Goal: Check status: Check status

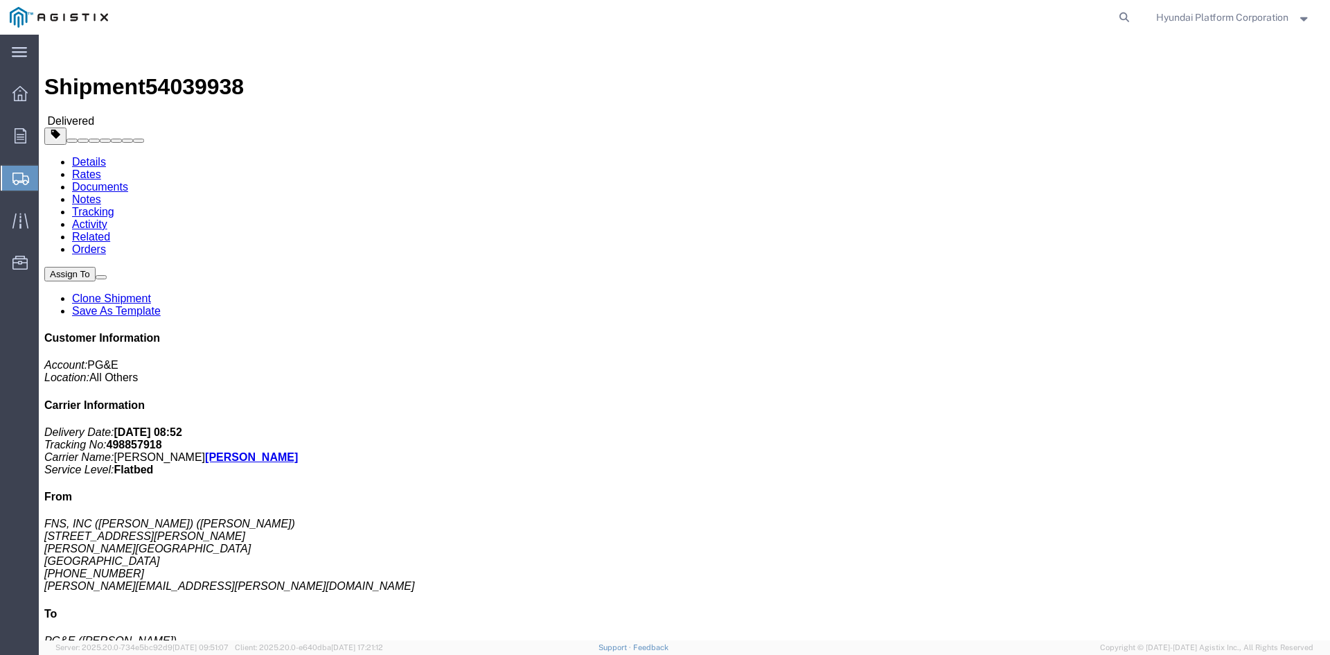
click at [25, 181] on icon at bounding box center [20, 178] width 17 height 12
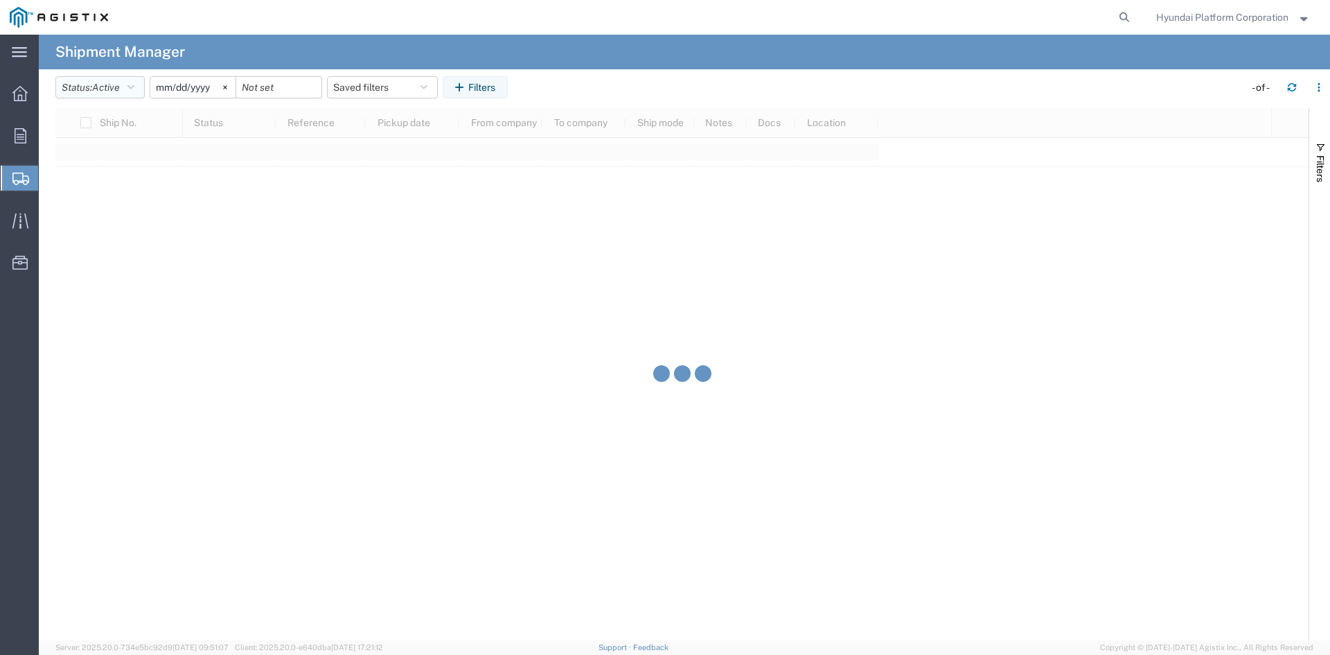
drag, startPoint x: 110, startPoint y: 84, endPoint x: 112, endPoint y: 102, distance: 18.1
click at [111, 84] on span "Active" at bounding box center [106, 87] width 28 height 11
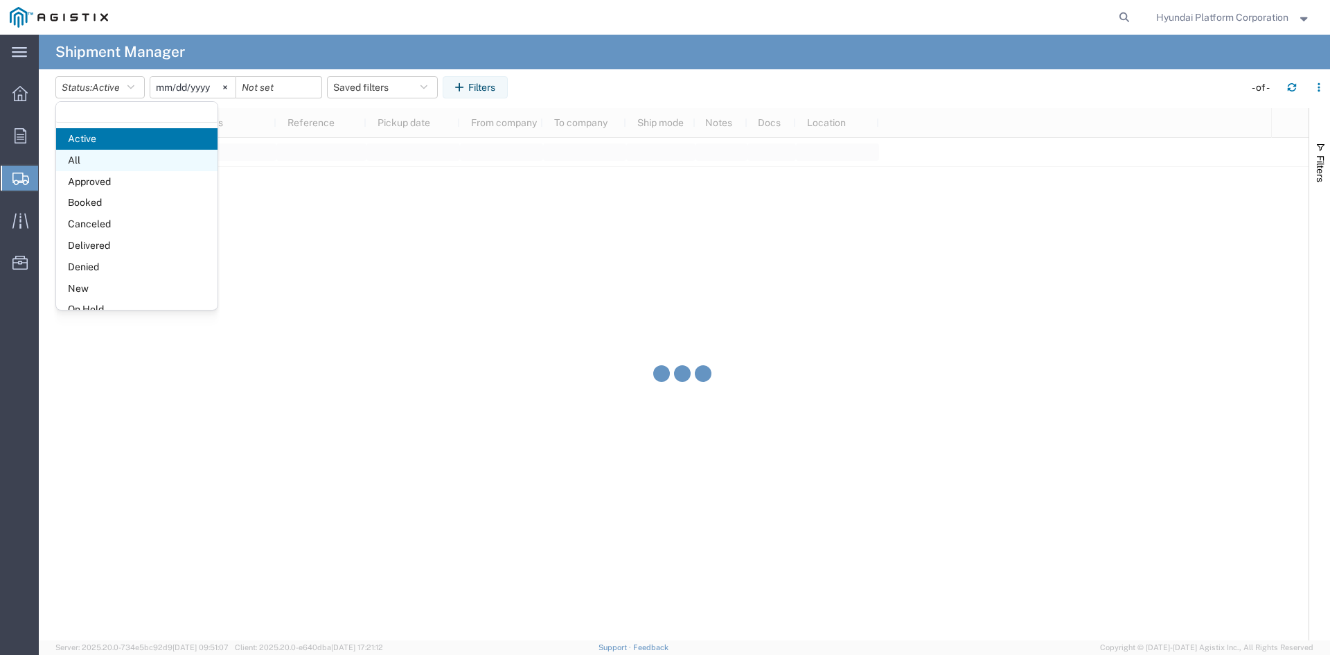
click at [112, 156] on agx-block-ui "Shipment Manager Status: Active Active All Approved Booked Canceled Delivered D…" at bounding box center [684, 337] width 1291 height 605
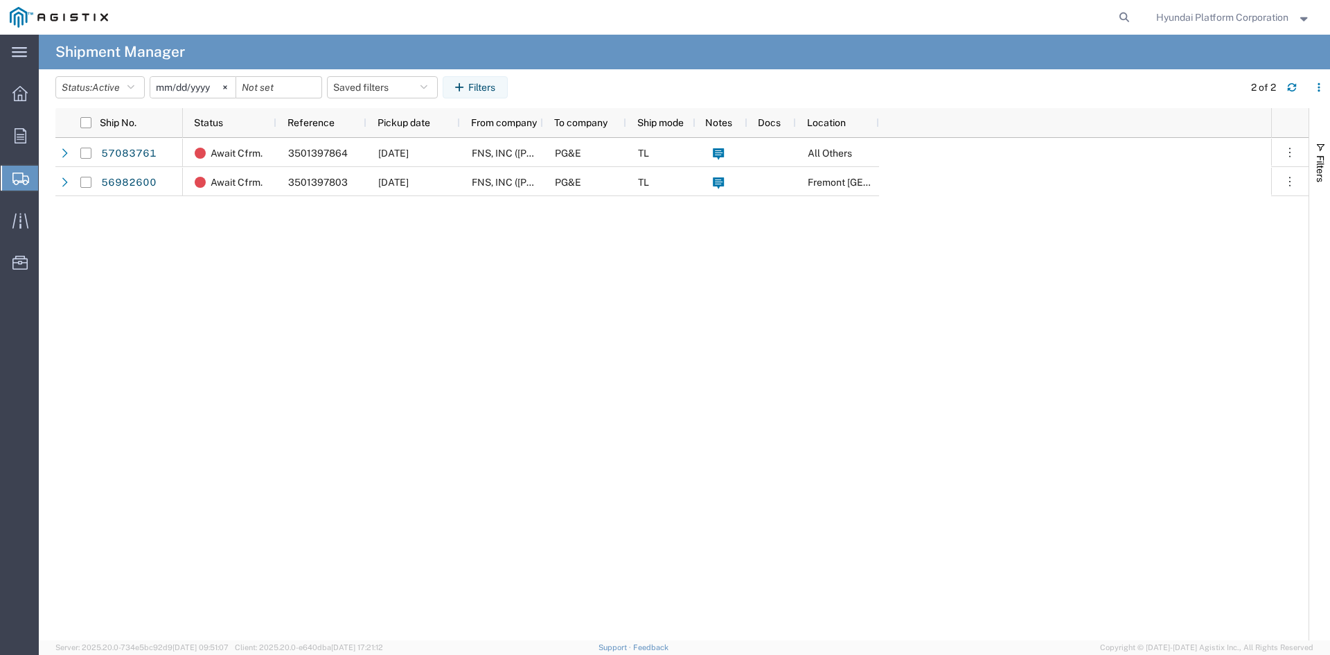
drag, startPoint x: 459, startPoint y: 309, endPoint x: 360, endPoint y: 303, distance: 98.5
click at [360, 303] on div "Await Cfrm. 3501397864 10/14/2025 FNS, INC (Harmon)(C/O Hyundai Corporation) PG…" at bounding box center [727, 389] width 1088 height 502
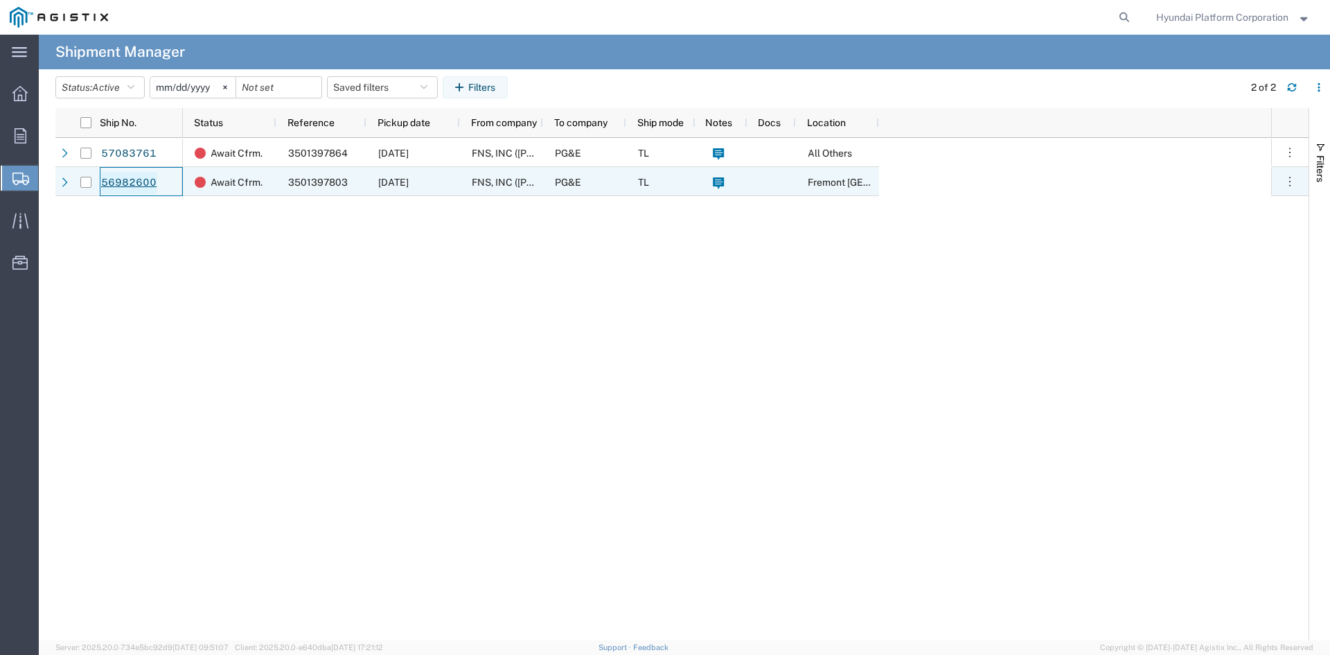
click at [143, 181] on link "56982600" at bounding box center [128, 183] width 57 height 22
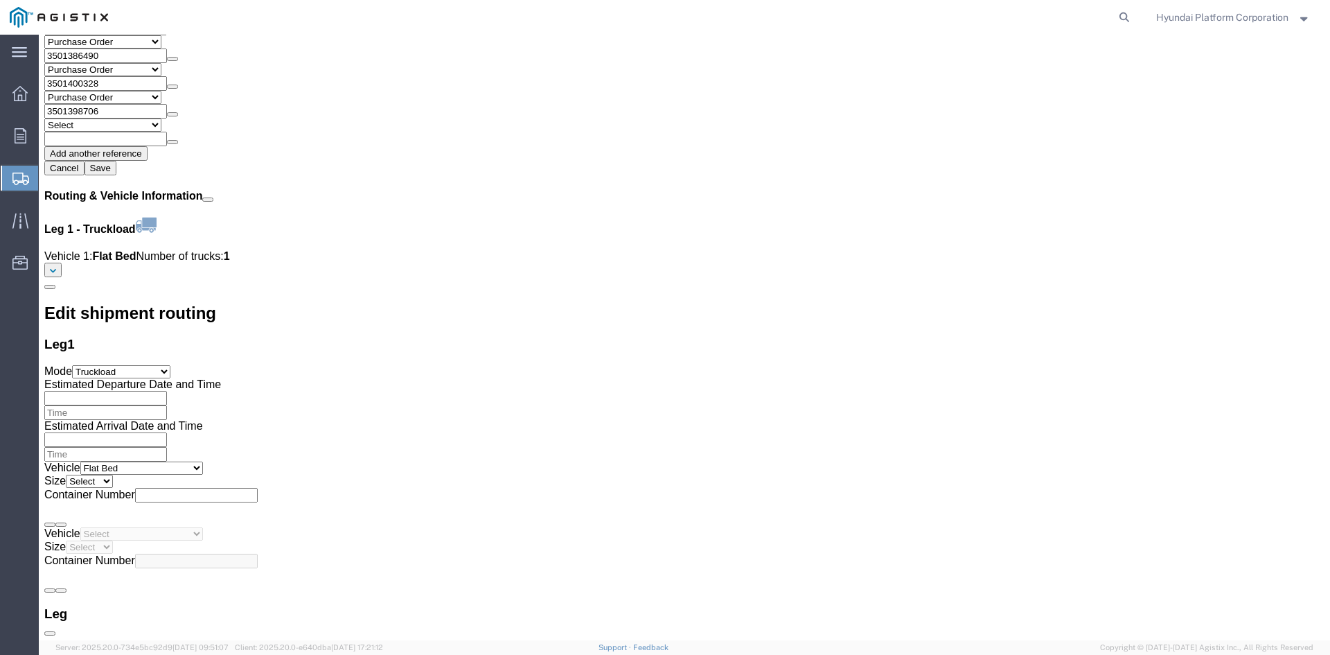
scroll to position [2978, 0]
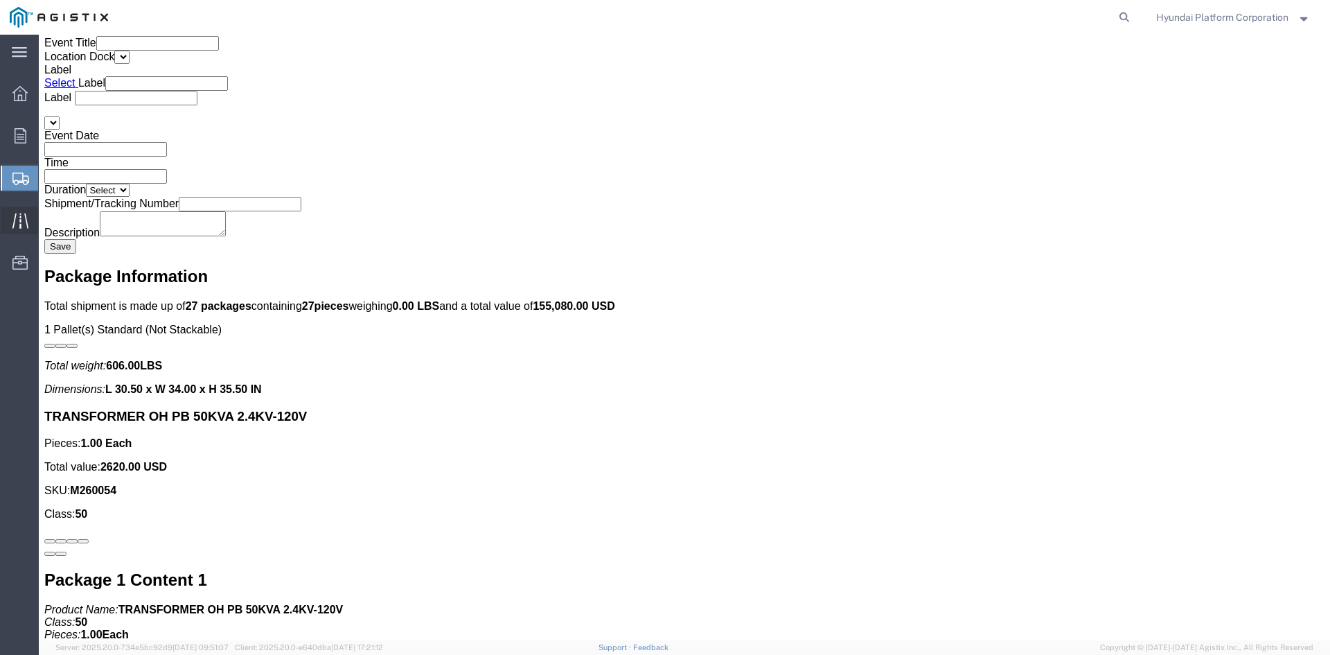
drag, startPoint x: 71, startPoint y: 208, endPoint x: 7, endPoint y: 223, distance: 66.0
click at [0, 0] on span "Shipment Manager" at bounding box center [0, 0] width 0 height 0
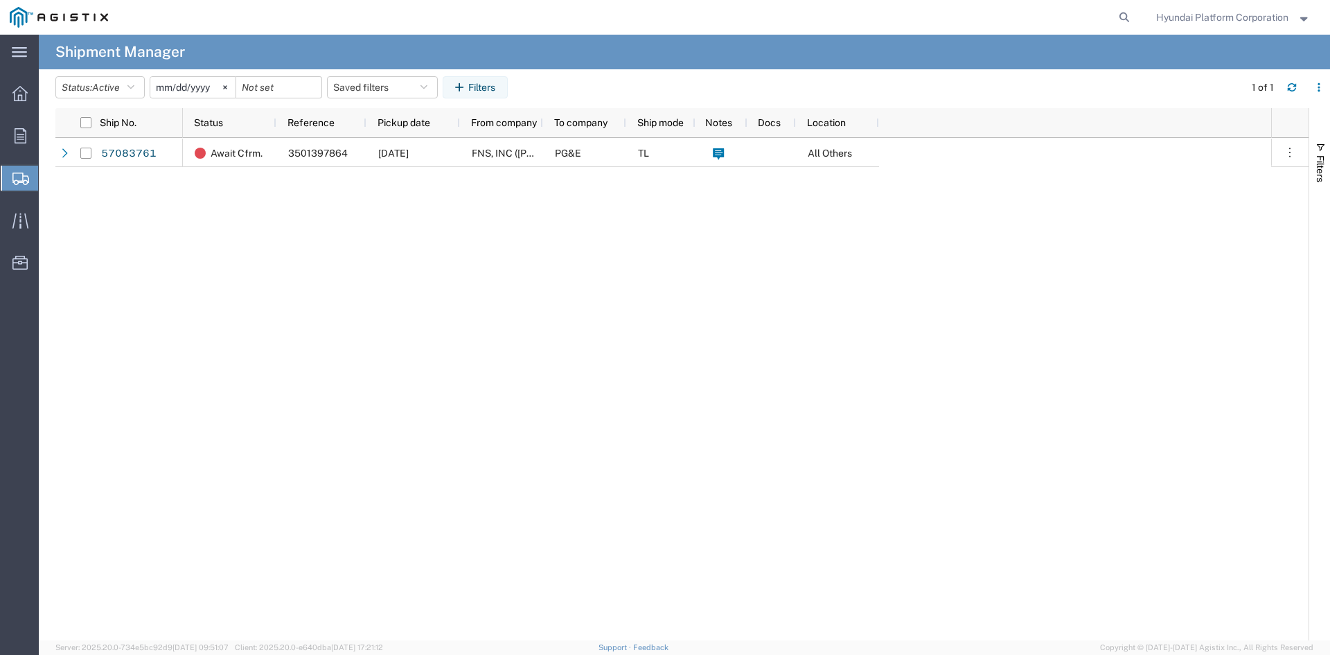
click at [418, 269] on div "Await Cfrm. 3501397864 [DATE] FNS, INC ([PERSON_NAME])(C/O Hyundai Corporation)…" at bounding box center [727, 389] width 1088 height 502
click at [105, 86] on span "Active" at bounding box center [106, 87] width 28 height 11
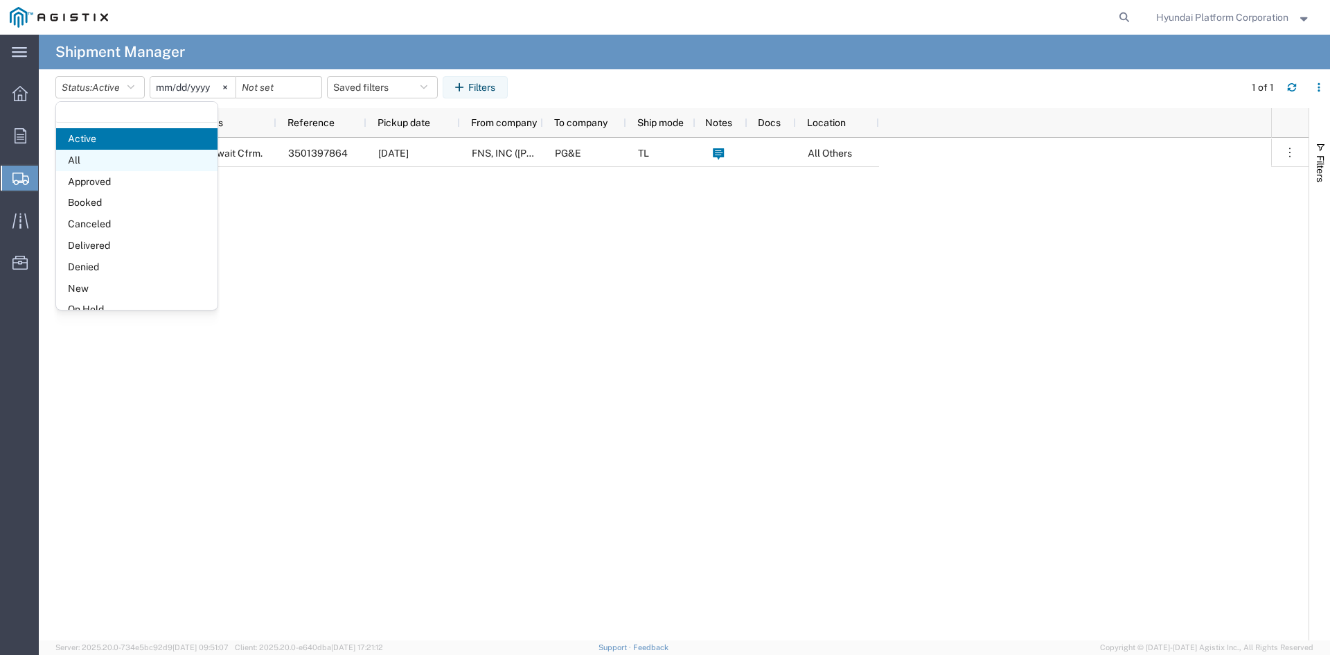
click at [103, 163] on span "All" at bounding box center [136, 160] width 161 height 21
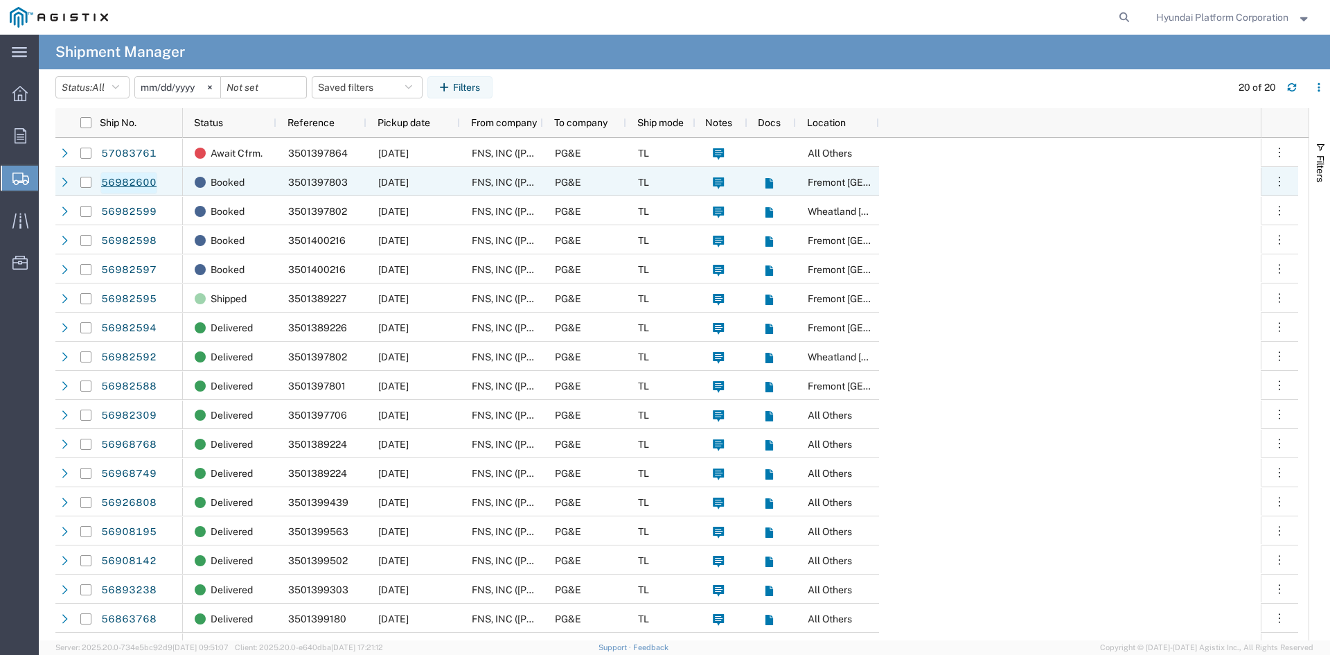
click at [145, 180] on link "56982600" at bounding box center [128, 183] width 57 height 22
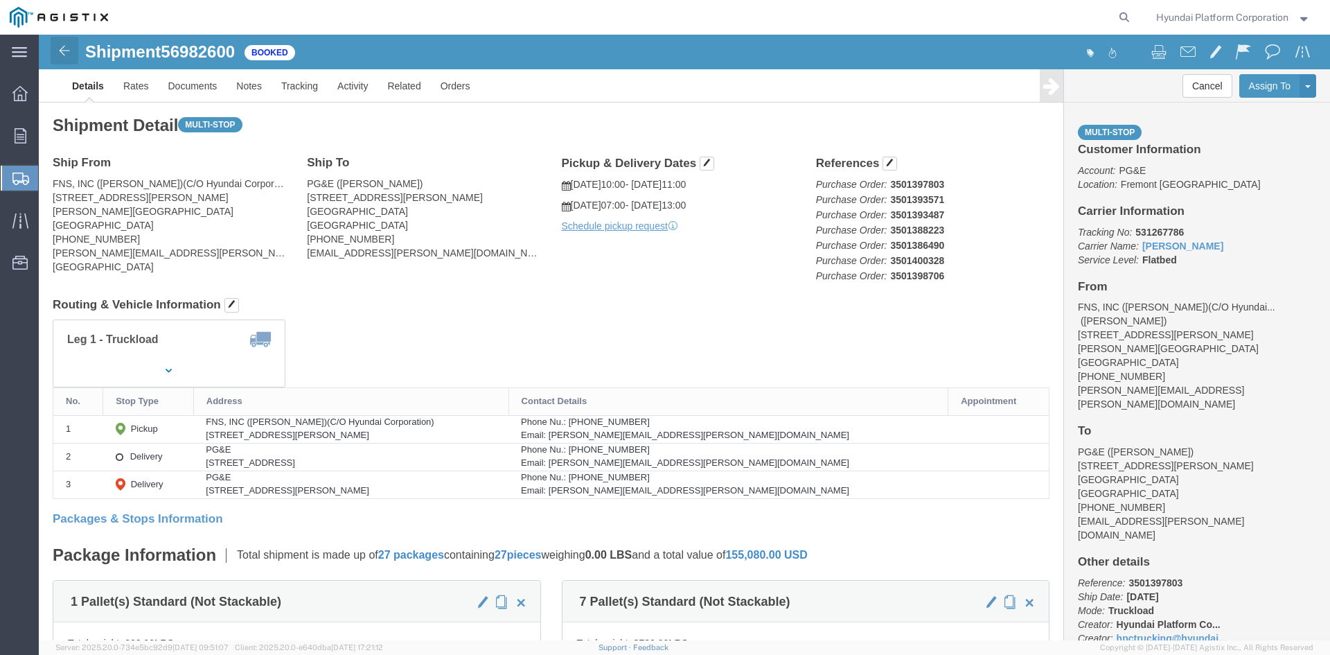
click img
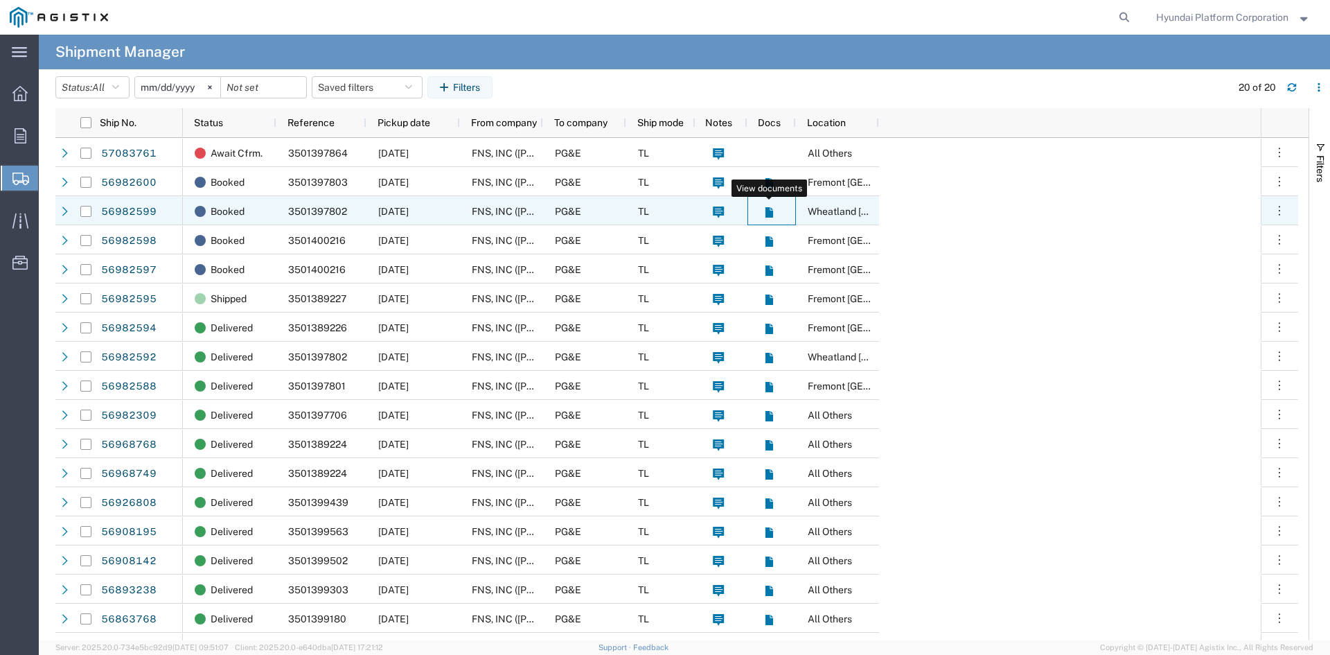
click at [768, 217] on icon at bounding box center [769, 212] width 8 height 10
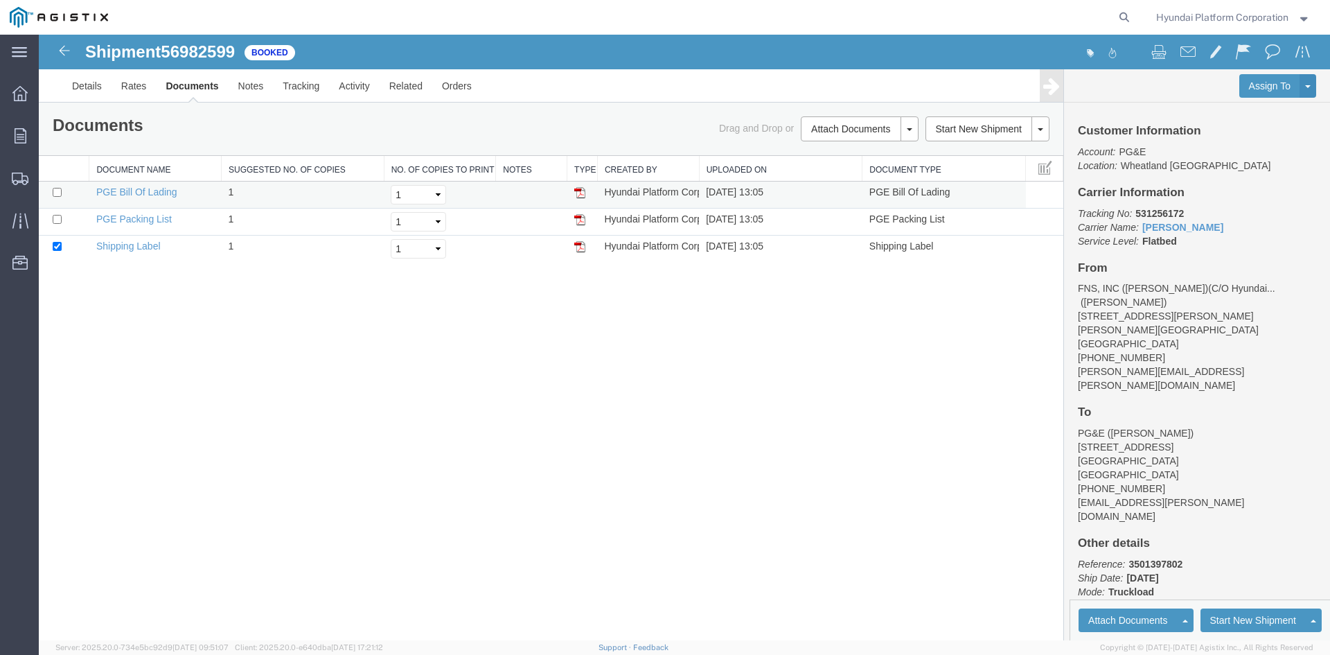
click at [583, 193] on img at bounding box center [579, 192] width 11 height 11
click at [62, 58] on img at bounding box center [64, 50] width 17 height 17
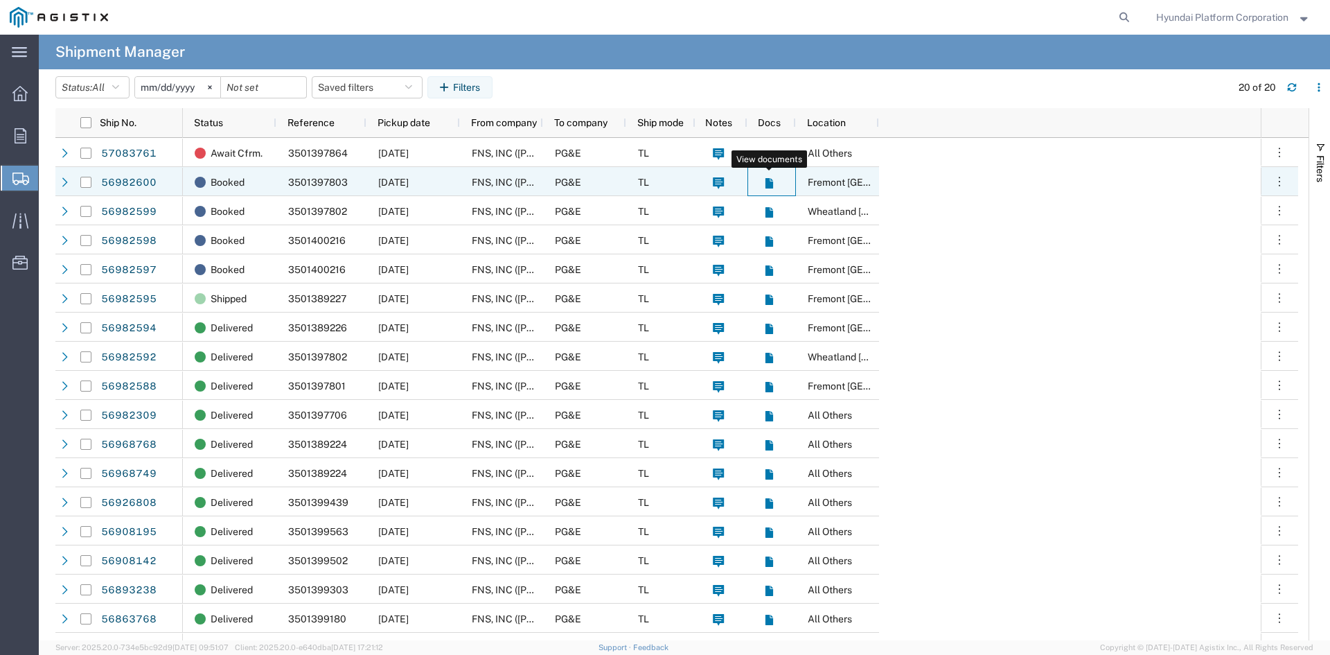
click at [769, 181] on icon at bounding box center [769, 183] width 8 height 10
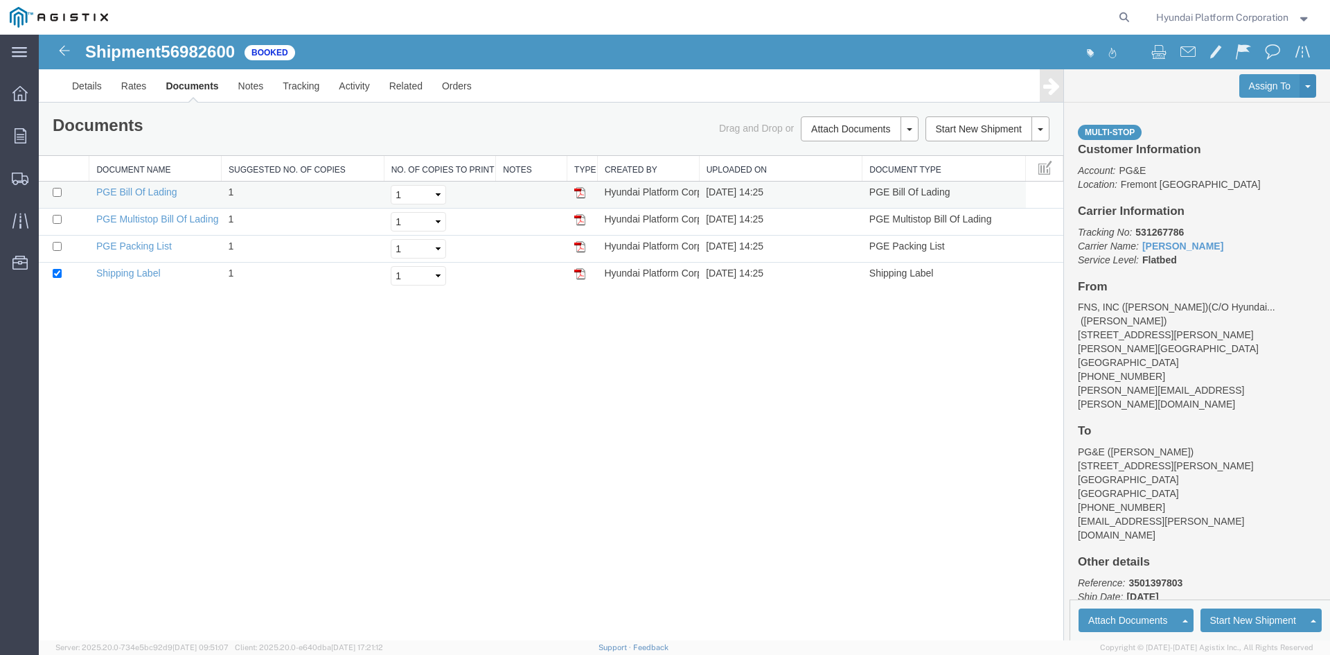
click at [582, 193] on img at bounding box center [579, 192] width 11 height 11
click at [581, 215] on img at bounding box center [579, 219] width 11 height 11
